Goal: Information Seeking & Learning: Check status

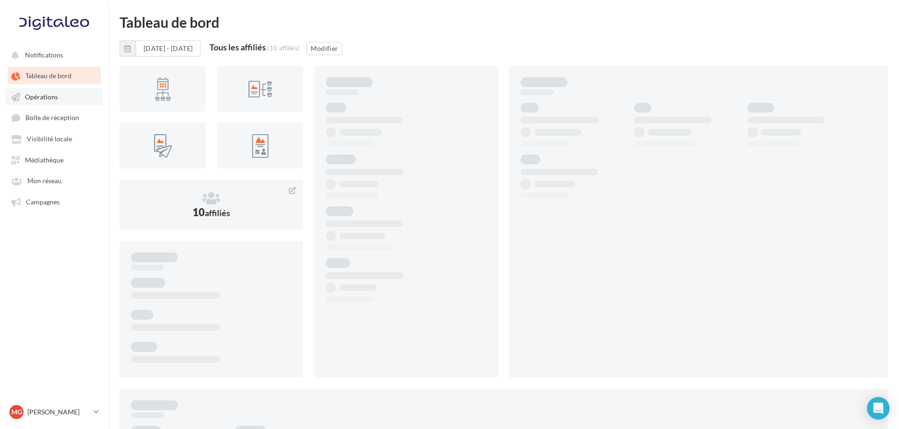
click at [70, 94] on link "Opérations" at bounding box center [54, 96] width 97 height 17
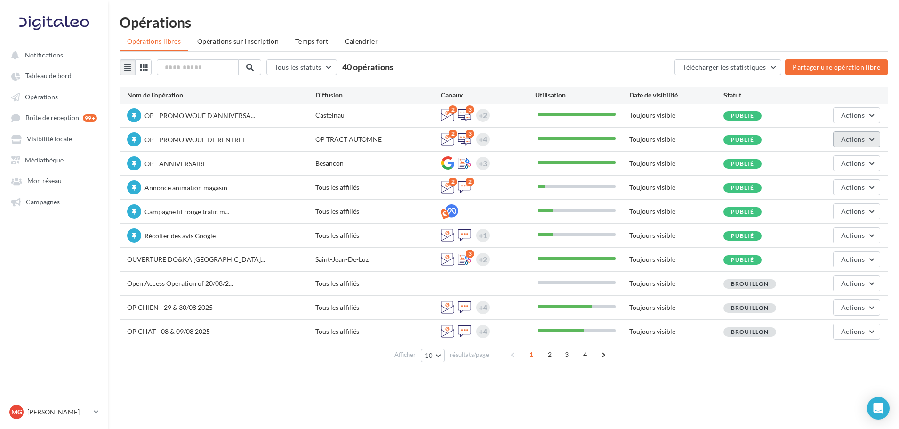
click at [872, 138] on button "Actions" at bounding box center [856, 139] width 47 height 16
drag, startPoint x: 841, startPoint y: 206, endPoint x: 846, endPoint y: 206, distance: 4.7
click at [841, 207] on button "Statistiques" at bounding box center [831, 210] width 100 height 24
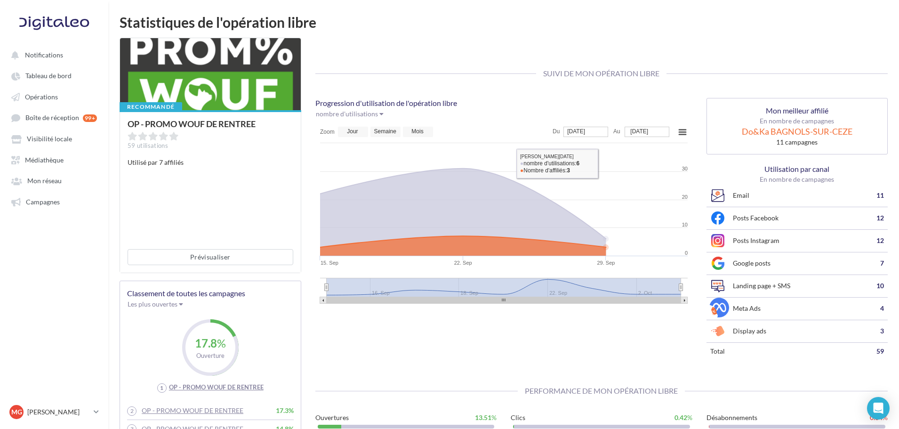
click at [587, 137] on rect at bounding box center [586, 132] width 44 height 10
click at [587, 133] on input "**********" at bounding box center [585, 131] width 43 height 9
click at [559, 129] on text "Du" at bounding box center [556, 131] width 7 height 7
click at [585, 131] on tspan "Sep 15, 2025" at bounding box center [576, 131] width 18 height 7
drag, startPoint x: 596, startPoint y: 130, endPoint x: 615, endPoint y: 119, distance: 22.8
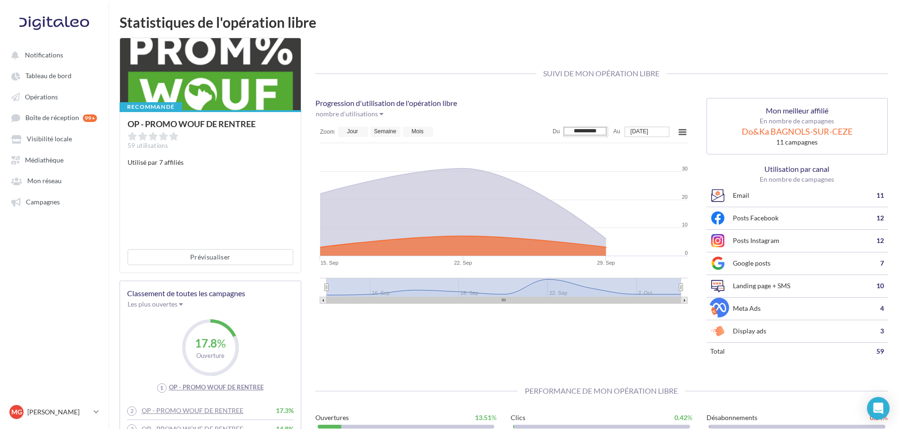
click at [609, 126] on div "**********" at bounding box center [503, 216] width 377 height 188
click at [321, 192] on icon at bounding box center [462, 203] width 297 height 70
click at [357, 133] on text "Jour" at bounding box center [352, 131] width 11 height 7
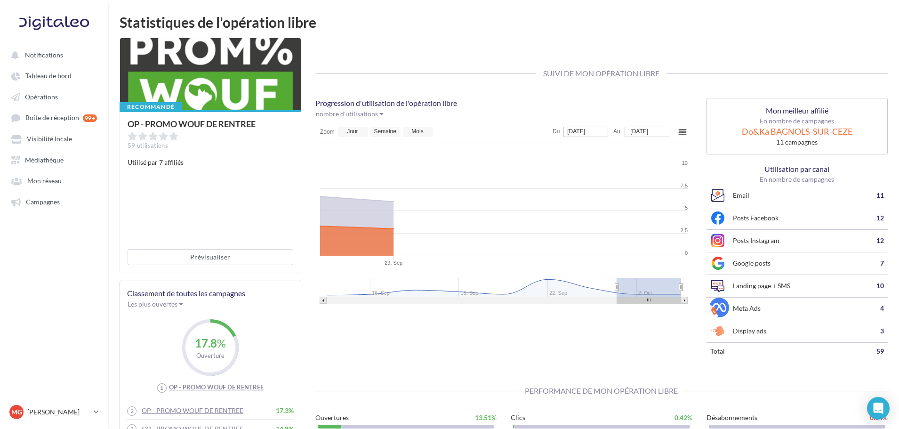
click at [330, 134] on text "Zoom" at bounding box center [327, 132] width 15 height 7
click at [360, 131] on rect at bounding box center [353, 132] width 30 height 10
click at [376, 131] on text "Semaine" at bounding box center [385, 131] width 23 height 7
type input "**********"
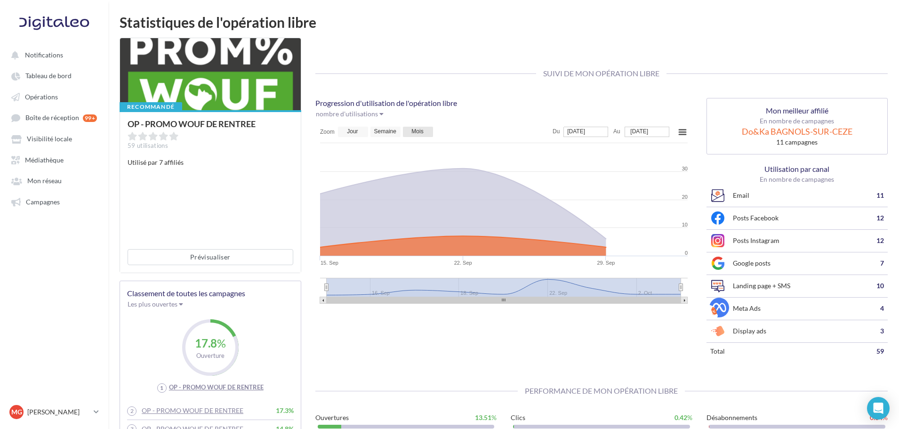
click at [412, 130] on text "Mois" at bounding box center [417, 131] width 12 height 7
click at [416, 130] on text "Mois" at bounding box center [417, 131] width 12 height 7
drag, startPoint x: 327, startPoint y: 287, endPoint x: 306, endPoint y: 287, distance: 21.7
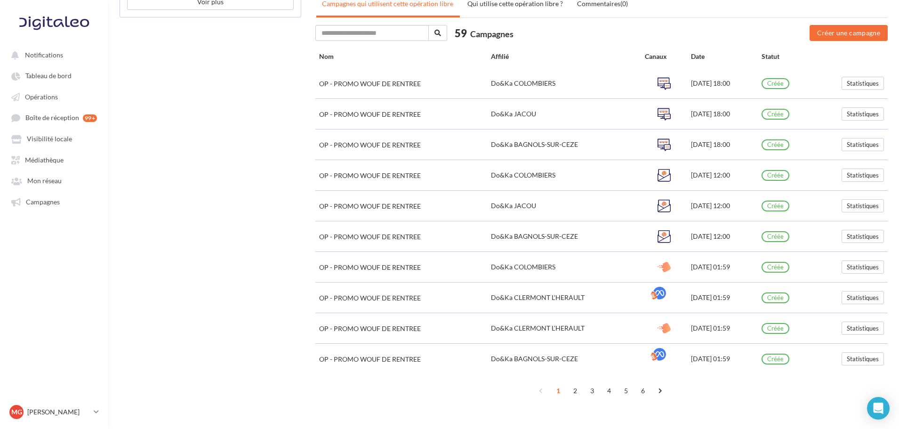
scroll to position [493, 0]
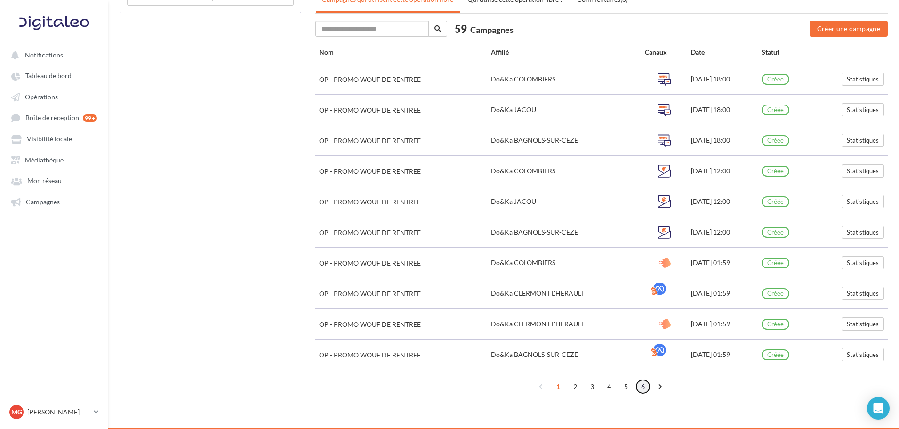
click at [642, 386] on link "6" at bounding box center [643, 386] width 15 height 15
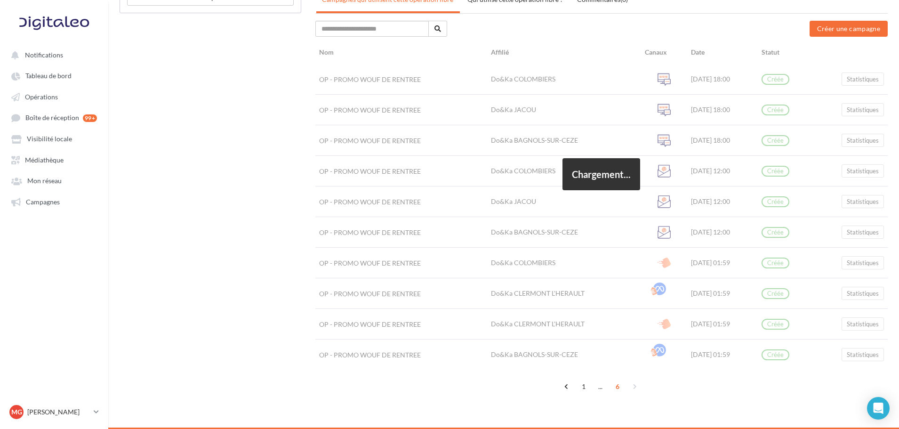
scroll to position [463, 0]
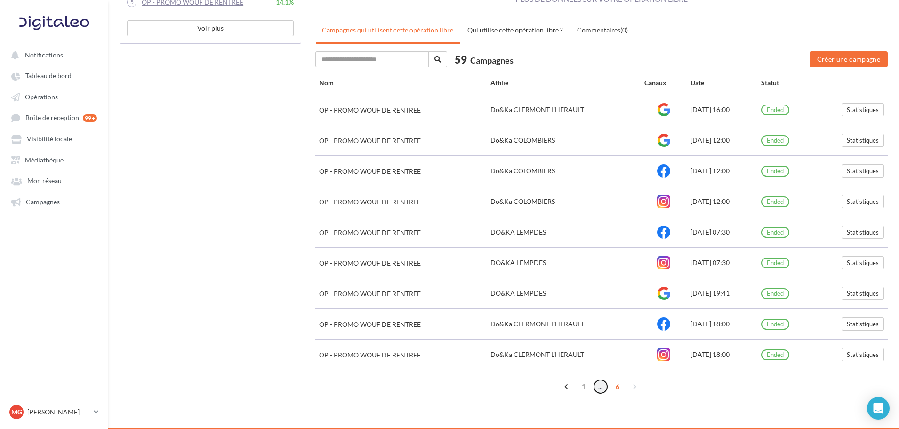
click at [598, 387] on link "..." at bounding box center [600, 386] width 15 height 15
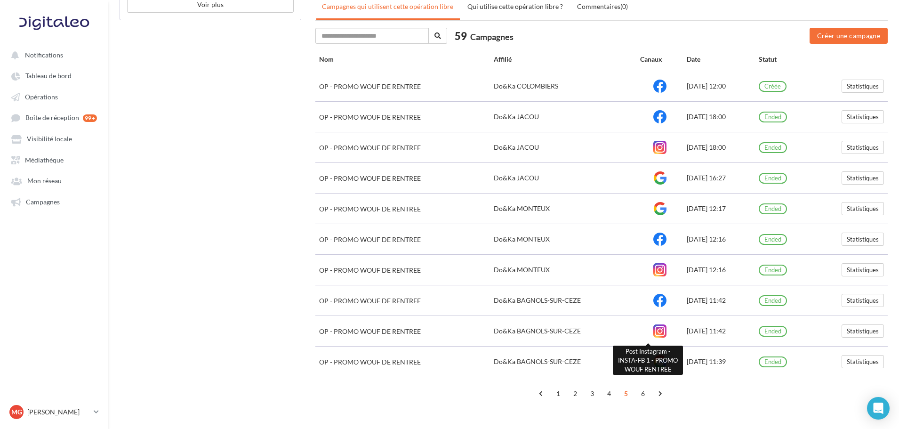
scroll to position [493, 0]
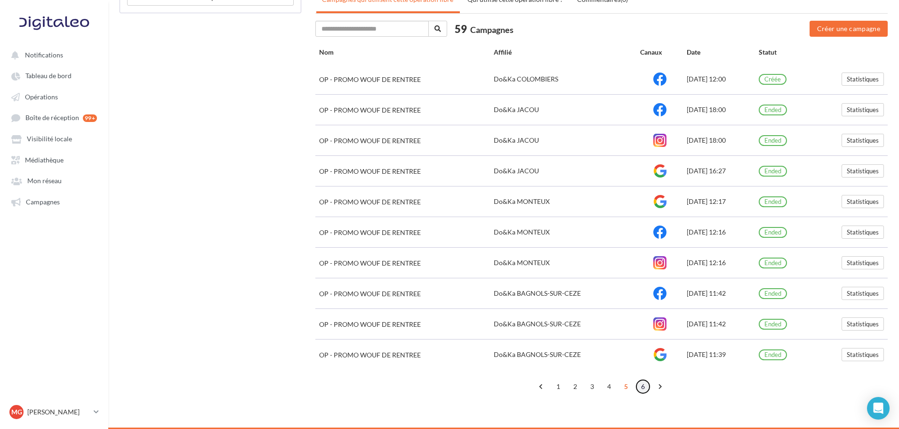
click at [642, 385] on link "6" at bounding box center [643, 386] width 15 height 15
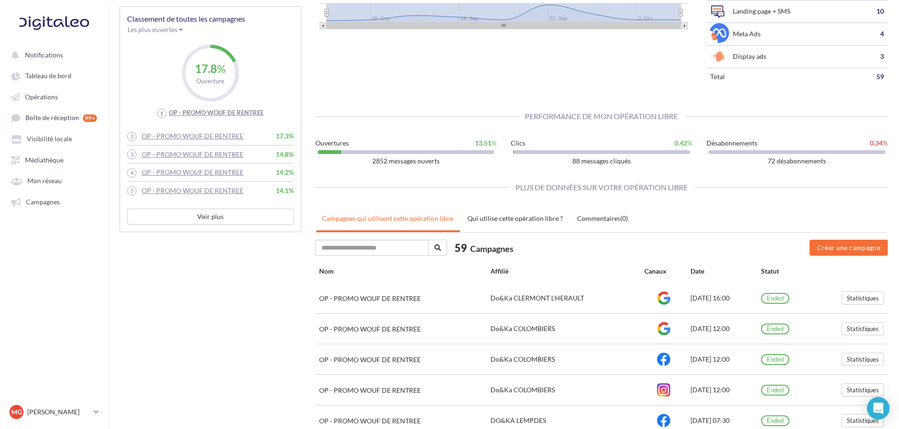
scroll to position [463, 0]
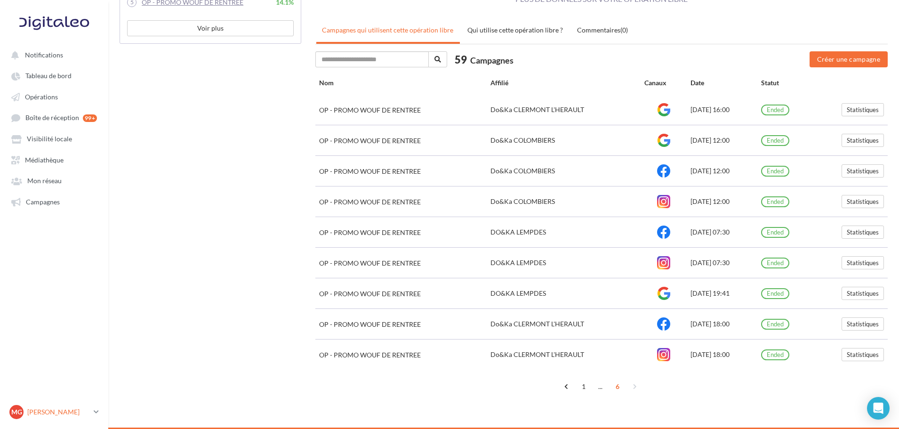
click at [47, 408] on p "[PERSON_NAME]" at bounding box center [58, 411] width 63 height 9
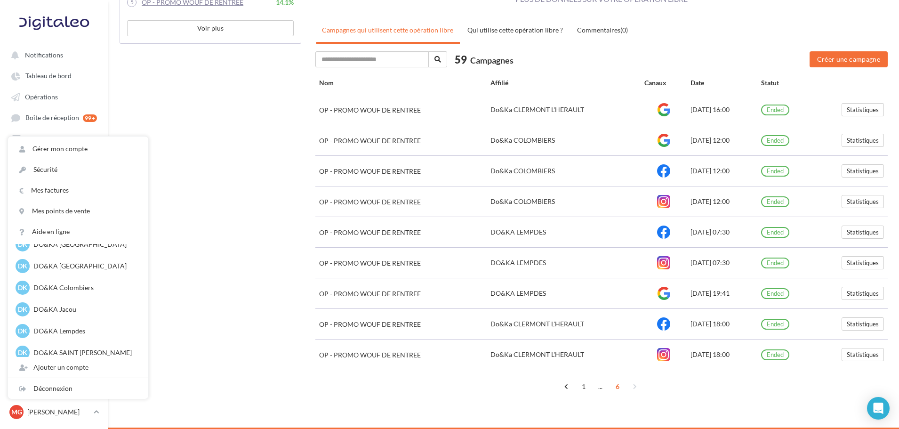
scroll to position [109, 0]
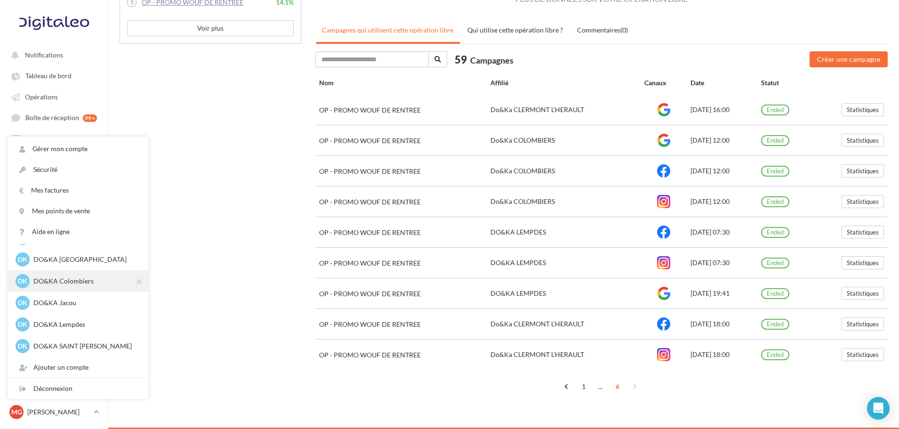
click at [80, 285] on p "DO&KA Colombiers" at bounding box center [85, 280] width 104 height 9
